Goal: Information Seeking & Learning: Learn about a topic

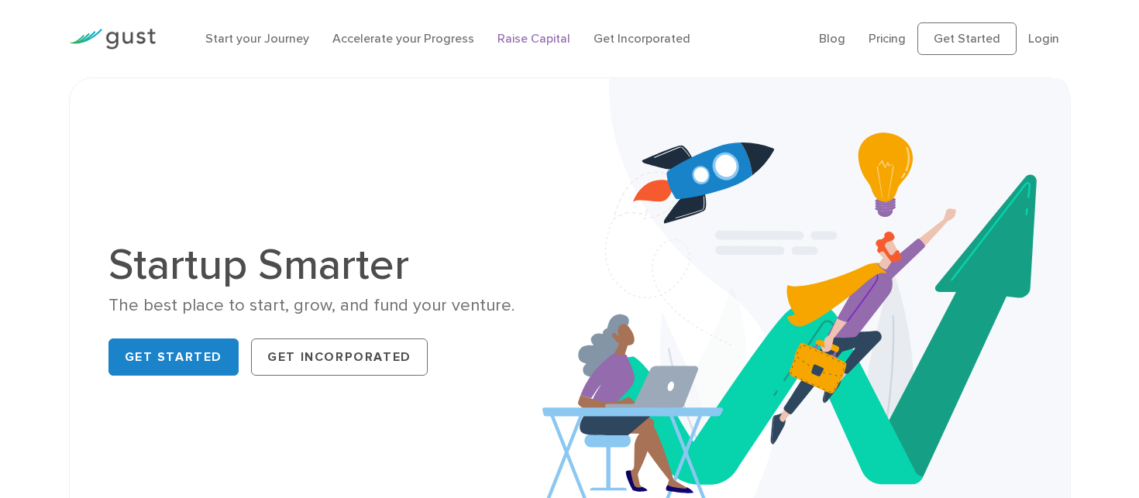
click at [540, 36] on link "Raise Capital" at bounding box center [534, 38] width 73 height 15
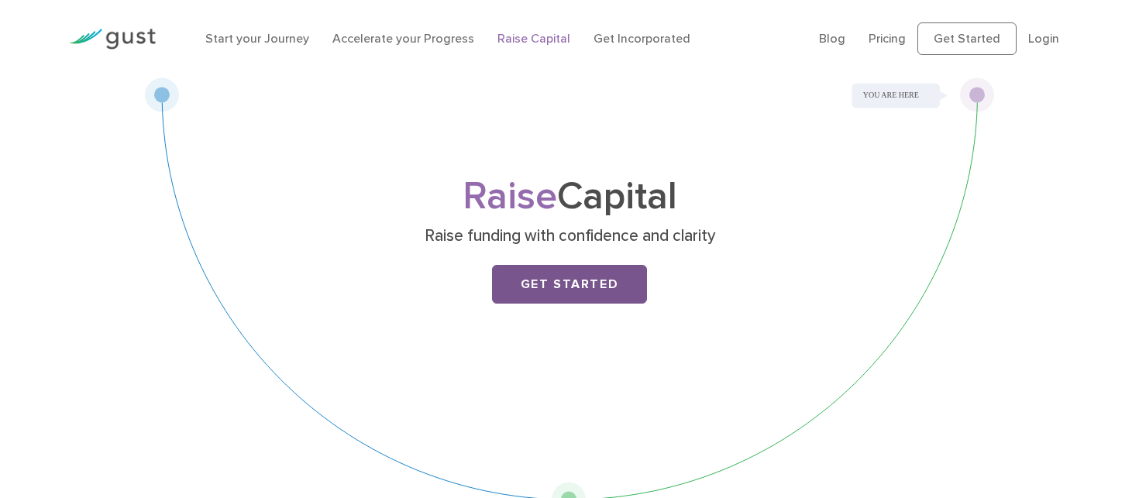
click at [570, 296] on link "Get Started" at bounding box center [569, 284] width 155 height 39
click at [130, 29] on img at bounding box center [112, 39] width 87 height 21
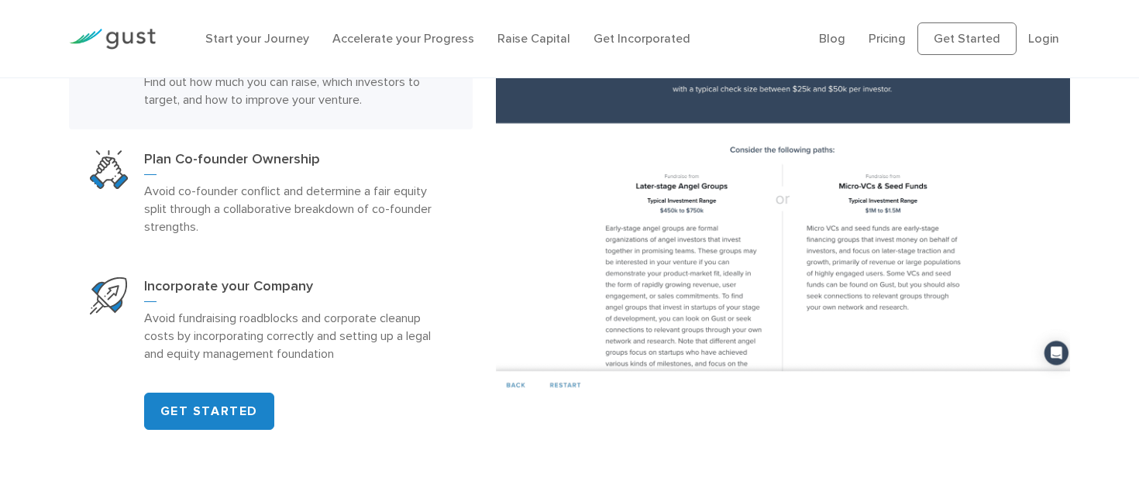
scroll to position [943, 0]
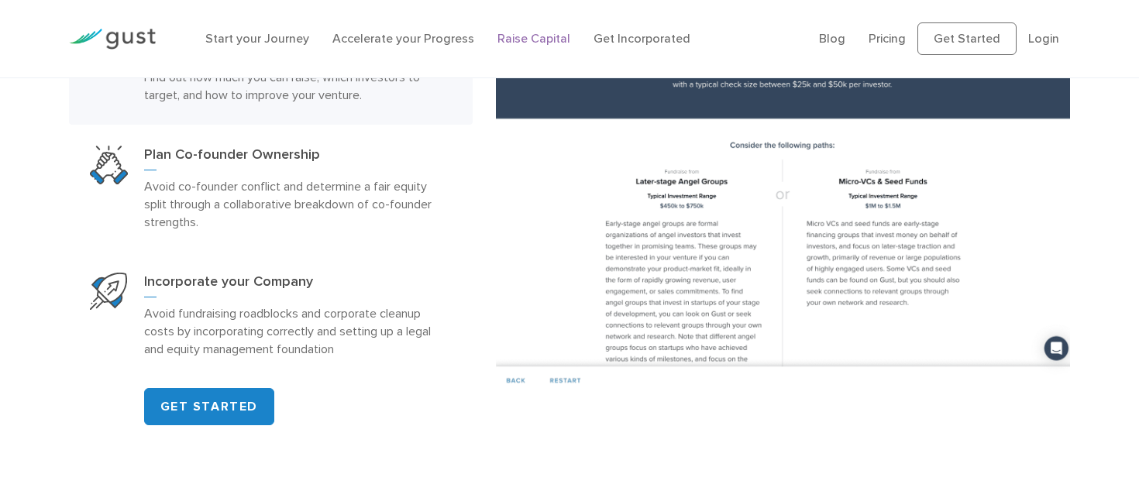
click at [519, 36] on link "Raise Capital" at bounding box center [534, 38] width 73 height 15
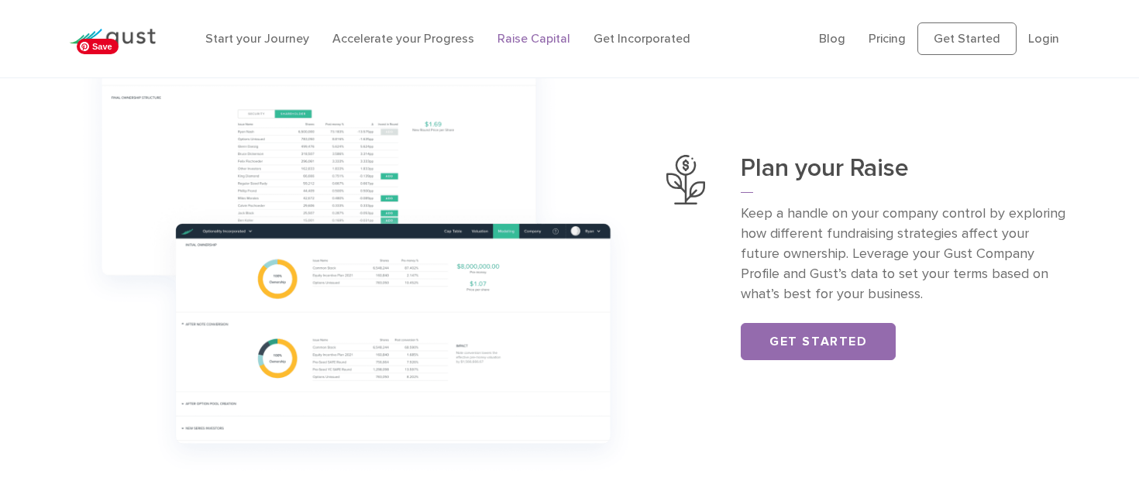
scroll to position [562, 0]
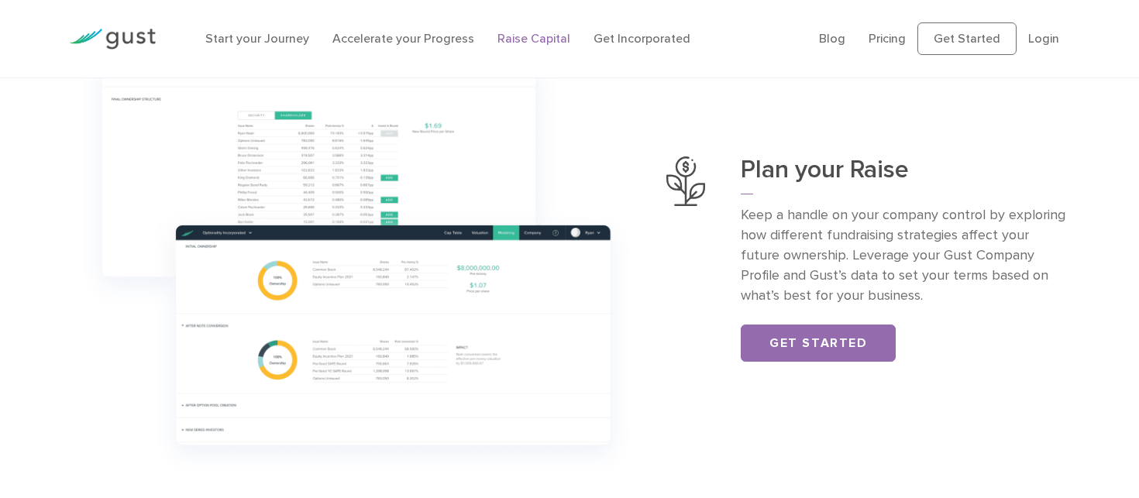
click at [137, 41] on img at bounding box center [112, 39] width 87 height 21
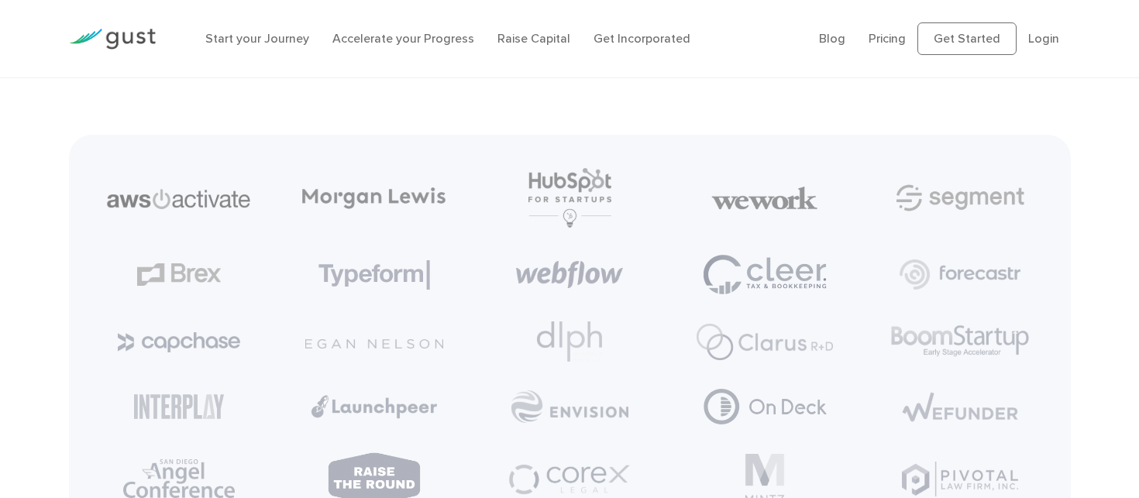
scroll to position [3530, 0]
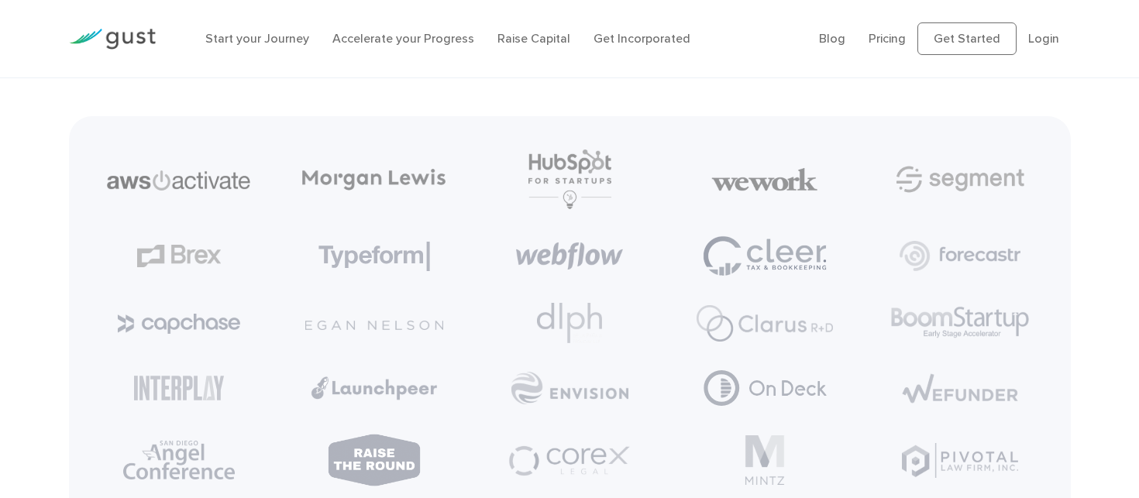
click at [119, 40] on img at bounding box center [112, 39] width 87 height 21
